Goal: Task Accomplishment & Management: Manage account settings

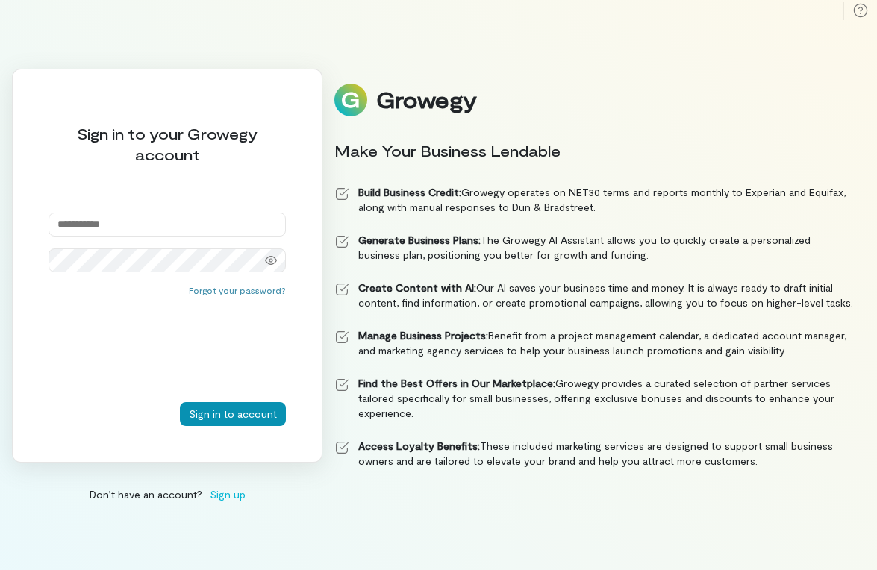
type input "**********"
click at [233, 413] on button "Sign in to account" at bounding box center [233, 414] width 106 height 24
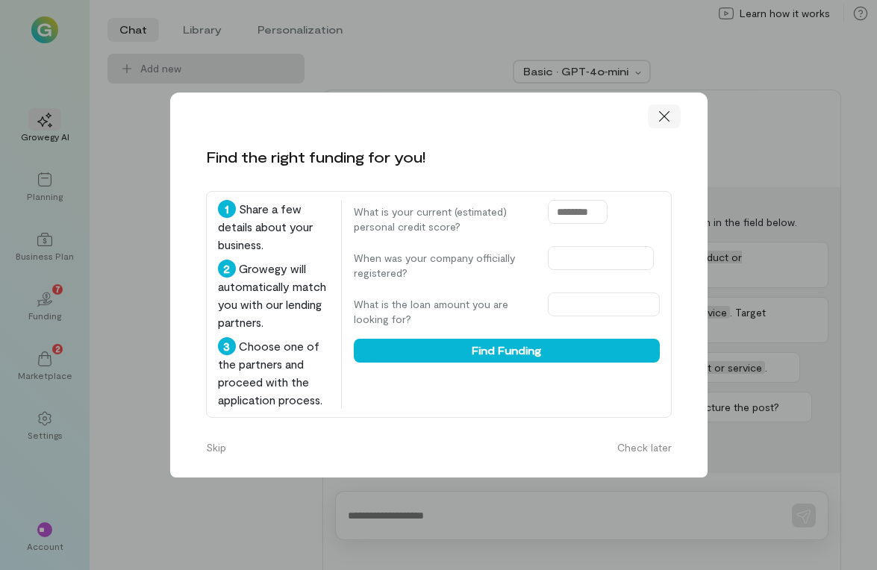
click at [666, 120] on icon at bounding box center [664, 116] width 15 height 15
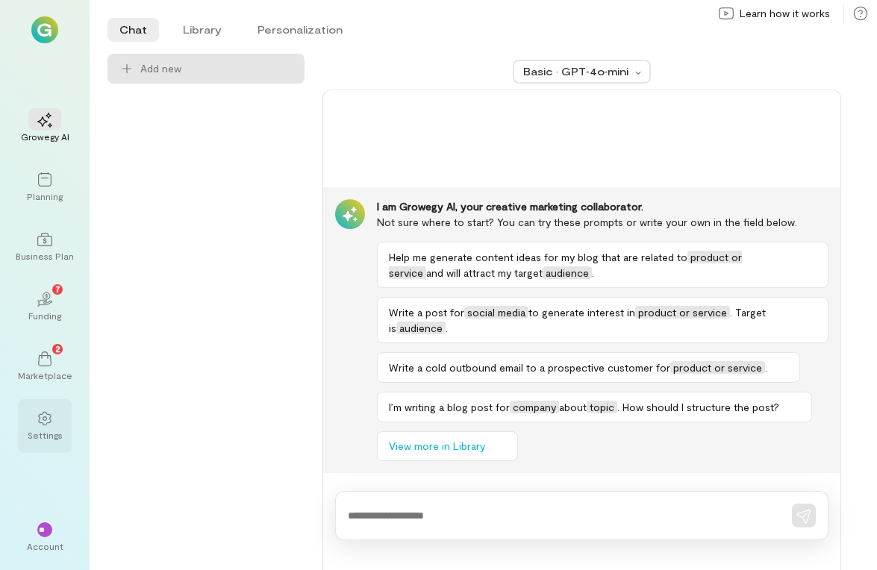
click at [49, 423] on icon at bounding box center [44, 418] width 15 height 15
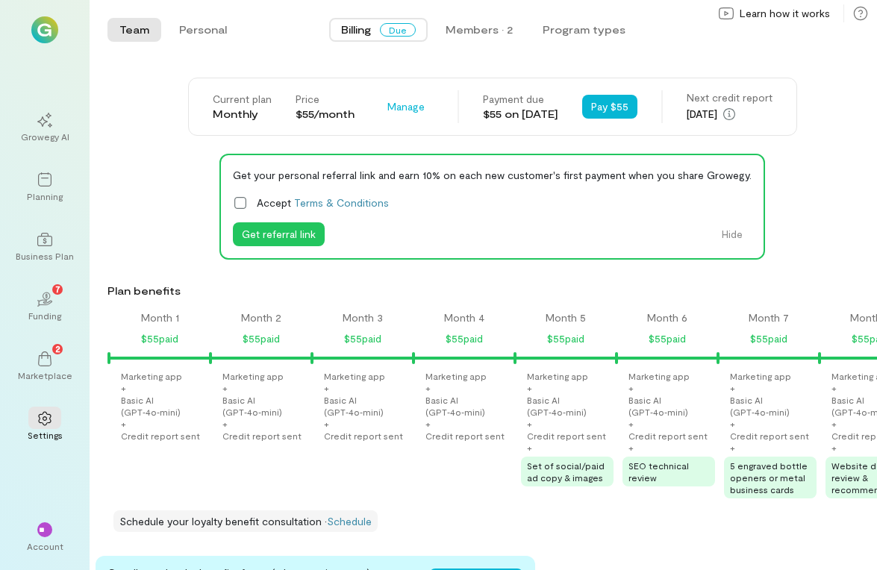
scroll to position [0, 1167]
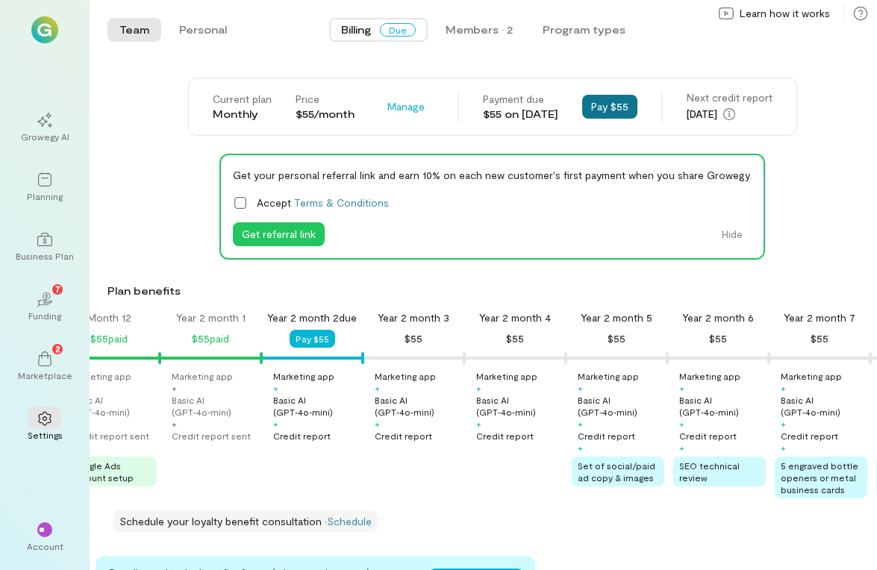
click at [622, 109] on button "Pay $55" at bounding box center [609, 107] width 55 height 24
